Goal: Information Seeking & Learning: Find specific fact

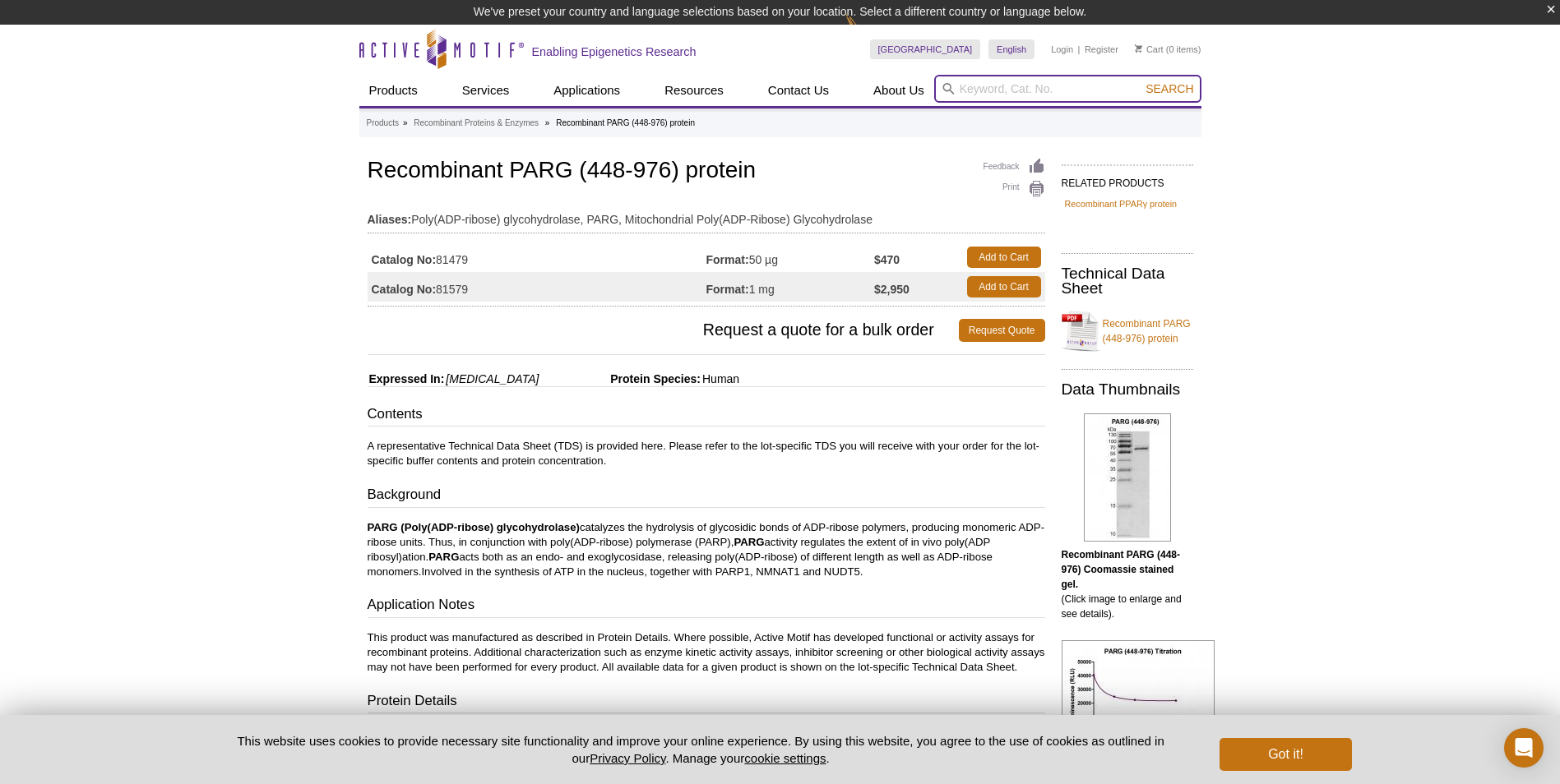
click at [1096, 92] on input "search" at bounding box center [1068, 89] width 267 height 28
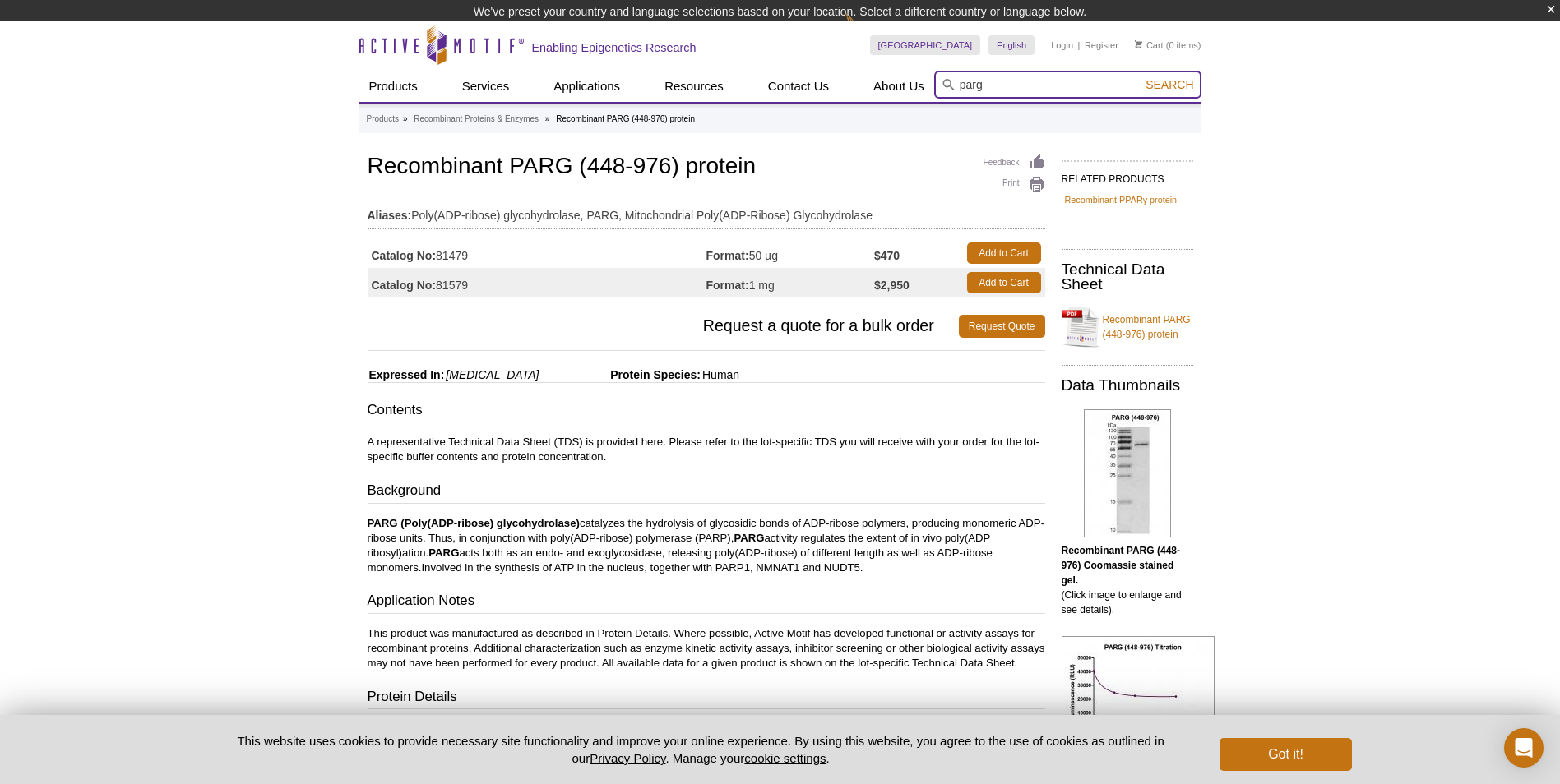
type input "parg"
click at [1141, 77] on button "Search" at bounding box center [1169, 84] width 57 height 15
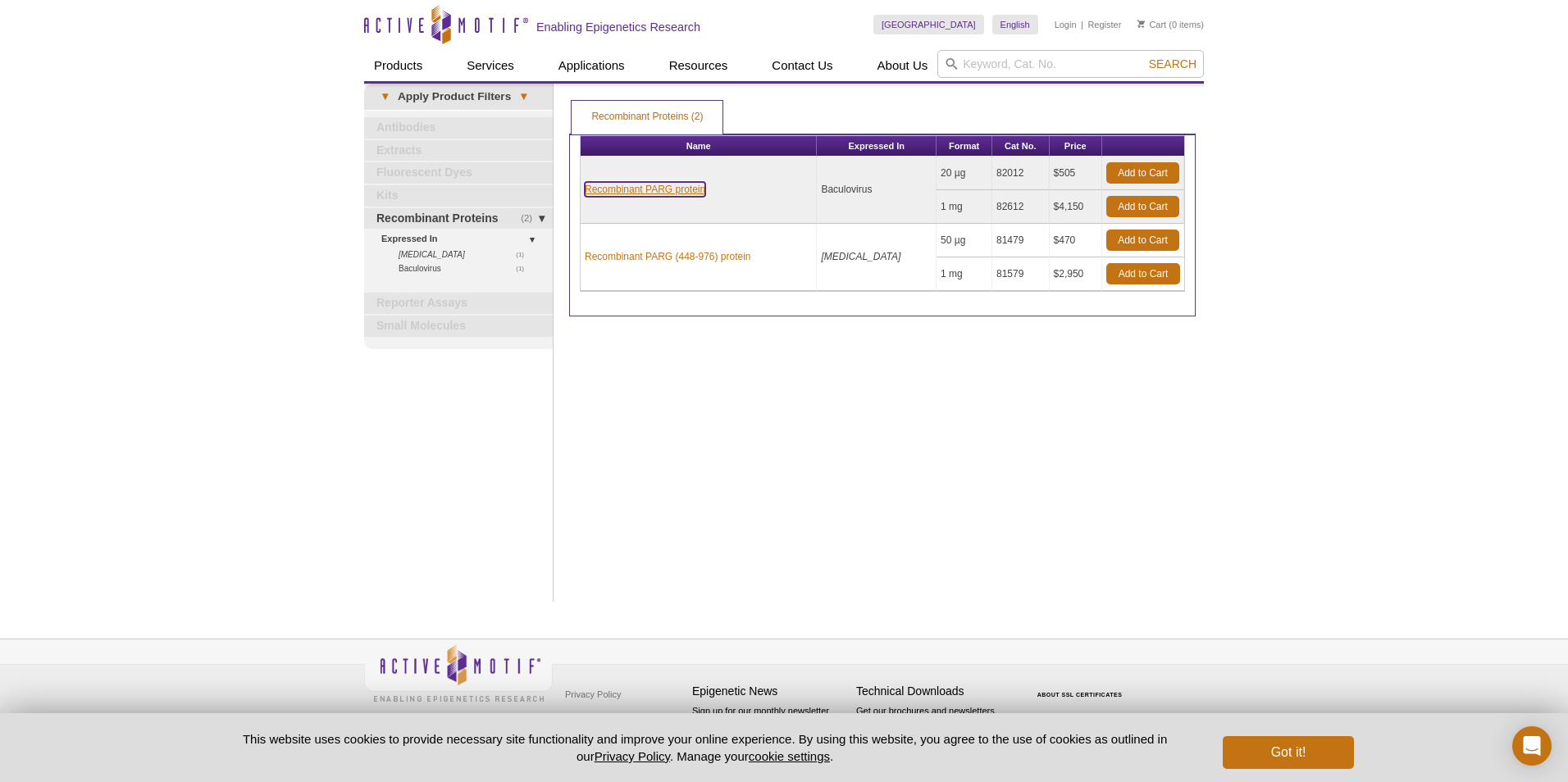
click at [641, 192] on link "Recombinant PARG protein" at bounding box center [645, 190] width 121 height 15
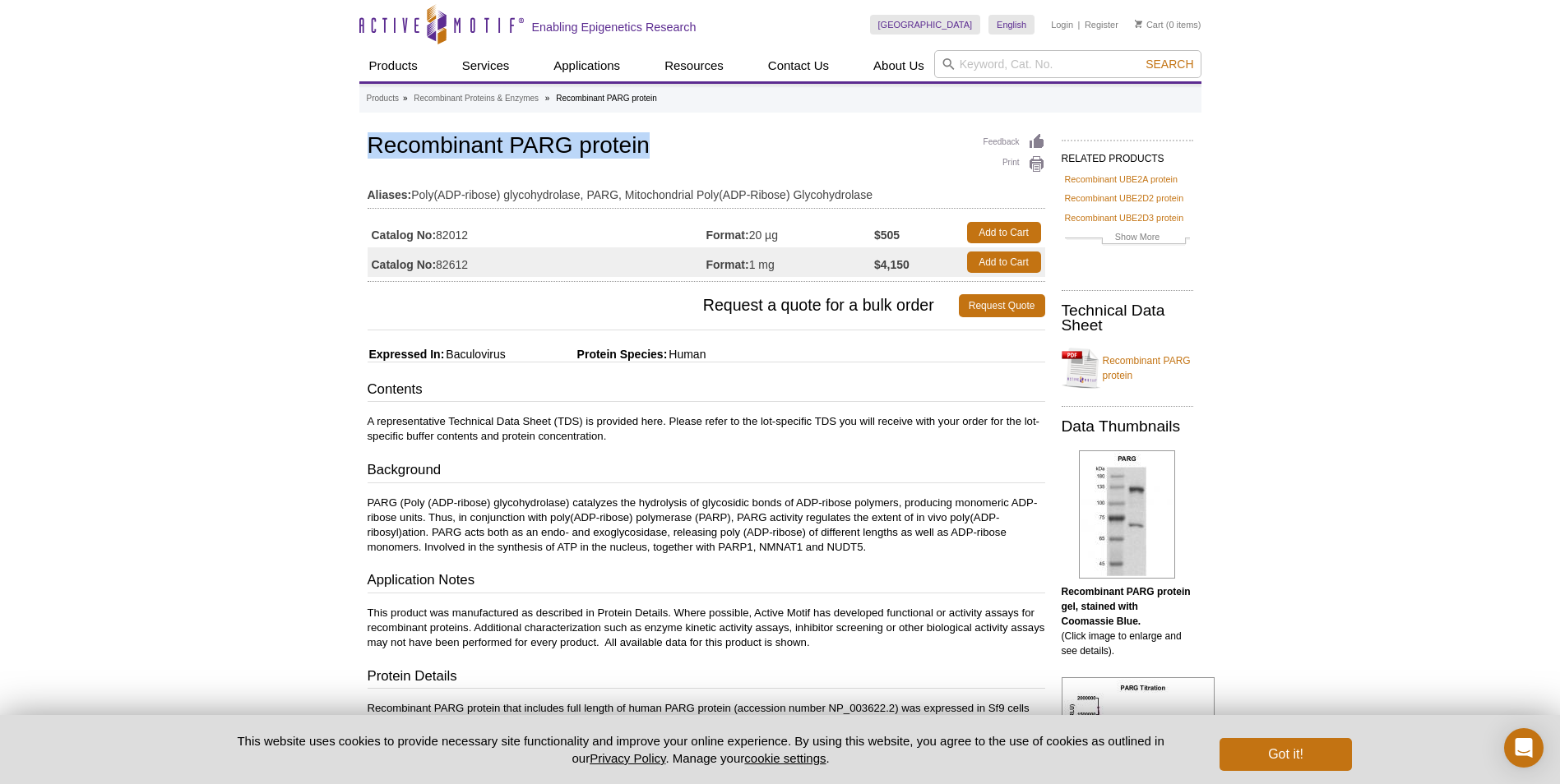
drag, startPoint x: 371, startPoint y: 142, endPoint x: 675, endPoint y: 144, distance: 304.0
click at [675, 144] on h1 "Recombinant PARG protein" at bounding box center [706, 147] width 677 height 28
drag, startPoint x: 675, startPoint y: 144, endPoint x: 607, endPoint y: 143, distance: 68.0
copy h1 "Recombinant PARG protein"
